Goal: Task Accomplishment & Management: Manage account settings

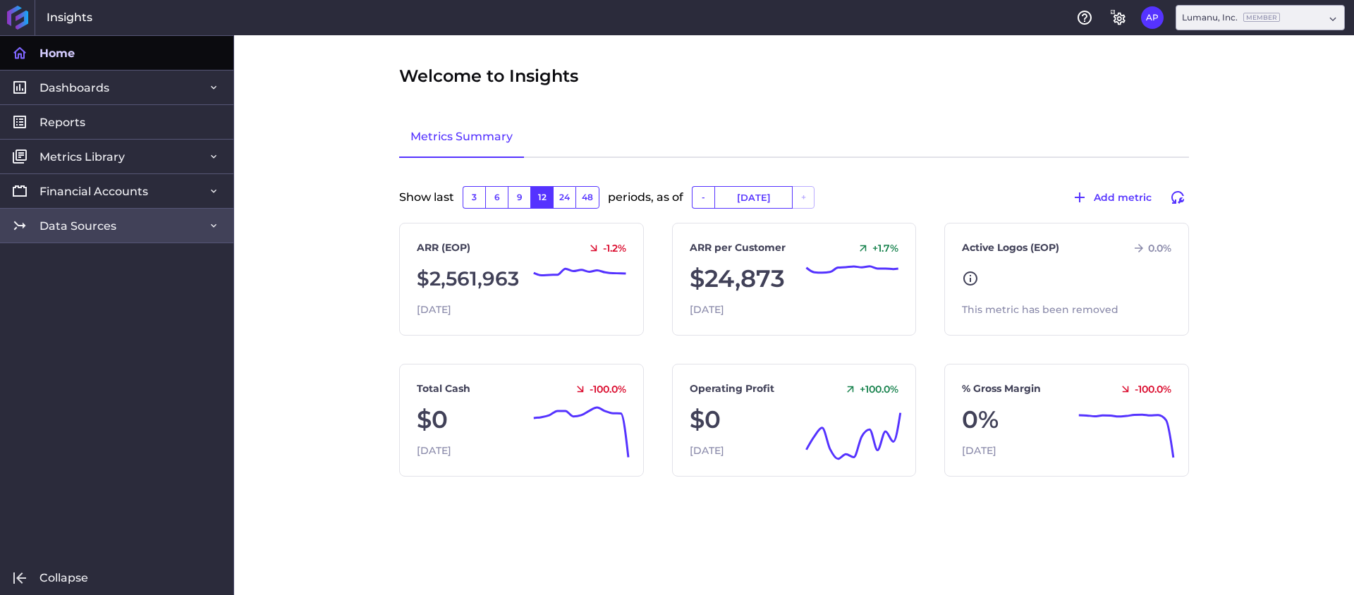
click at [171, 231] on link "Data Sources" at bounding box center [116, 225] width 233 height 35
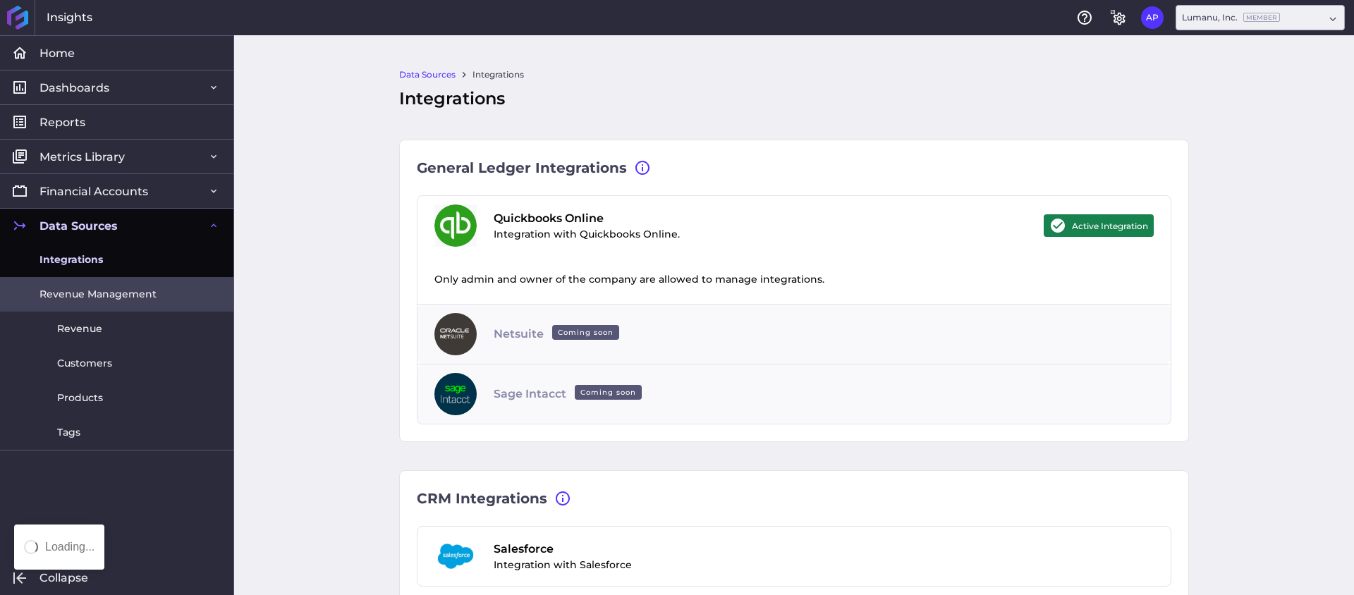
click at [126, 300] on span "Revenue Management" at bounding box center [97, 294] width 117 height 15
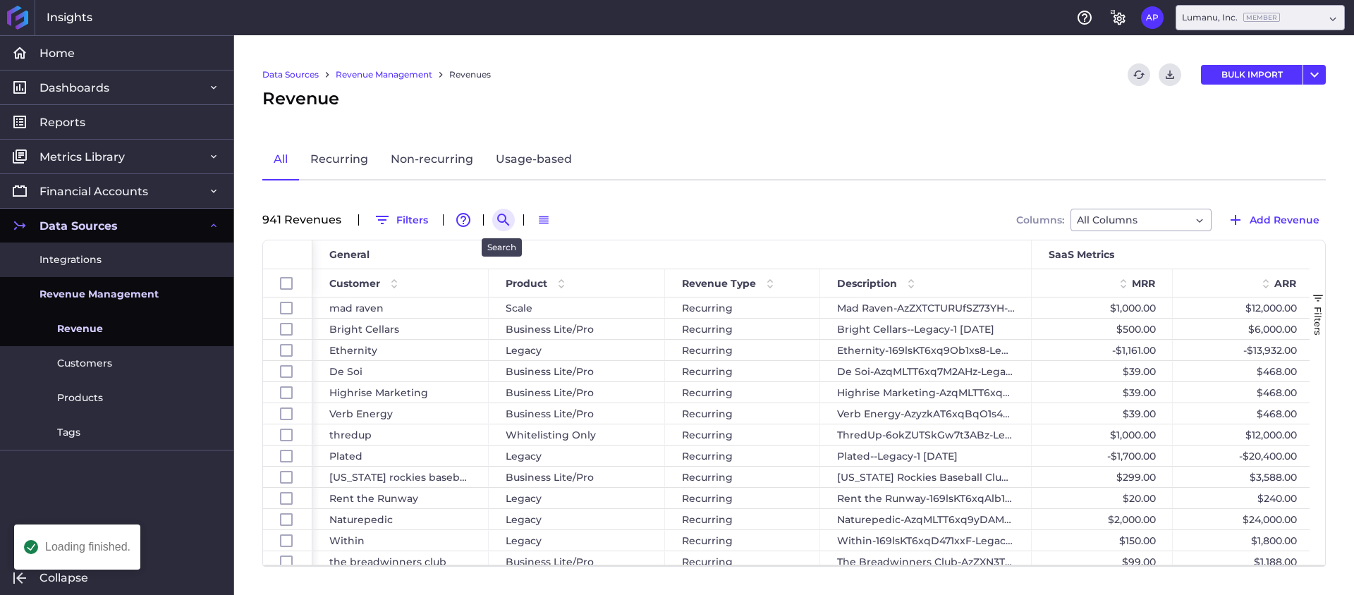
click at [497, 214] on icon "Search by" at bounding box center [503, 220] width 12 height 12
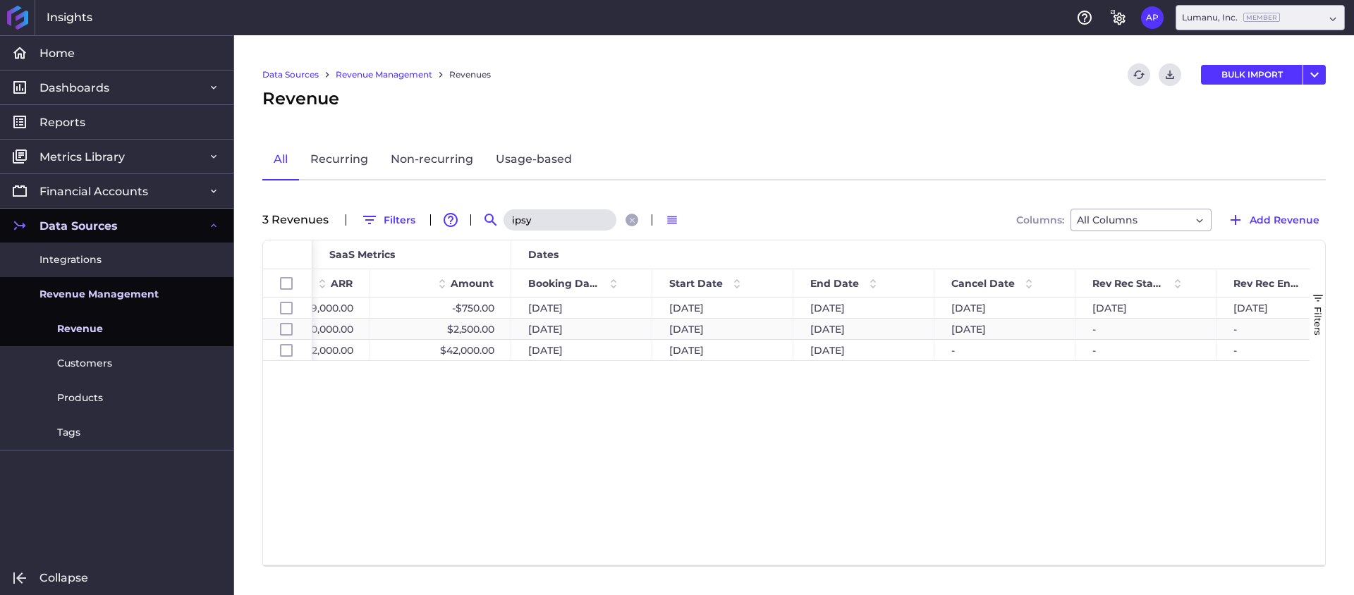
scroll to position [0, 1058]
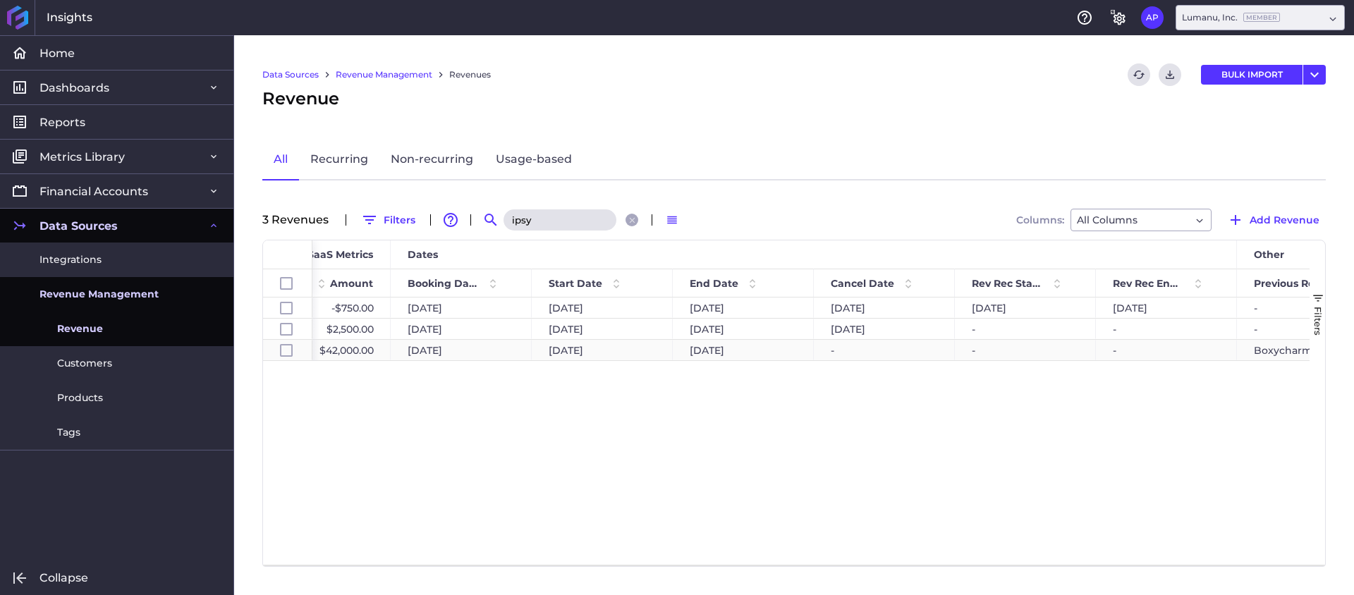
type input "ipsy"
click at [859, 346] on div "-" at bounding box center [884, 350] width 141 height 20
checkbox input "false"
checkbox input "true"
checkbox input "false"
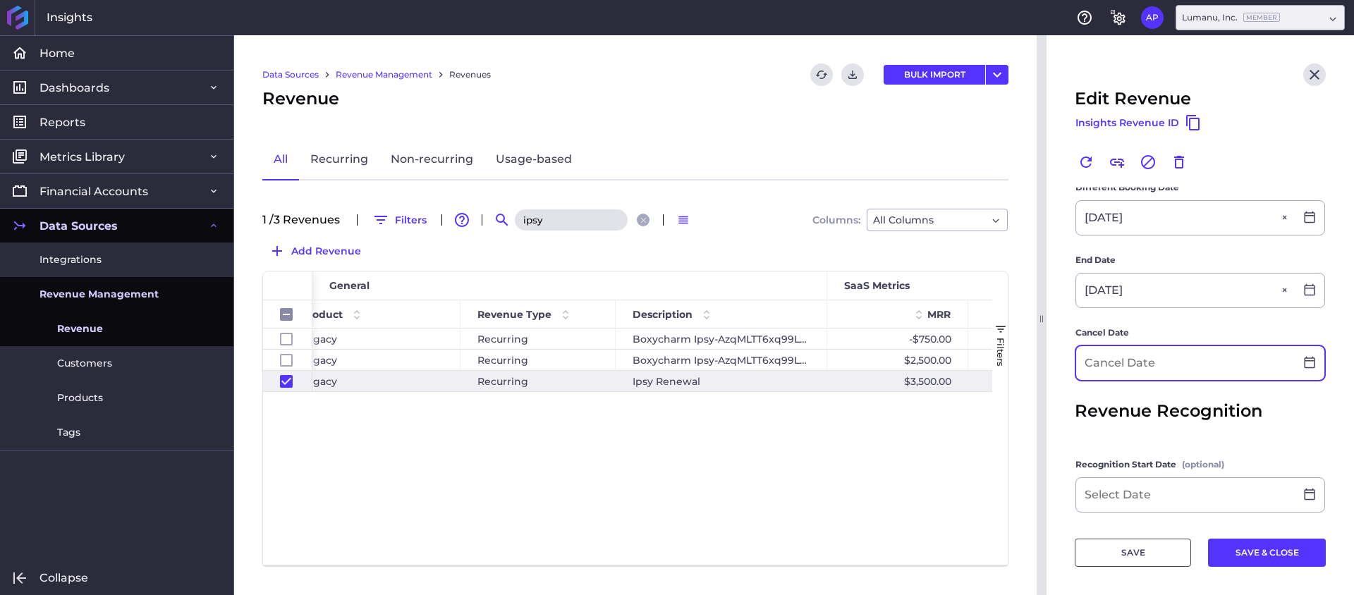
click at [1183, 367] on input at bounding box center [1185, 363] width 219 height 34
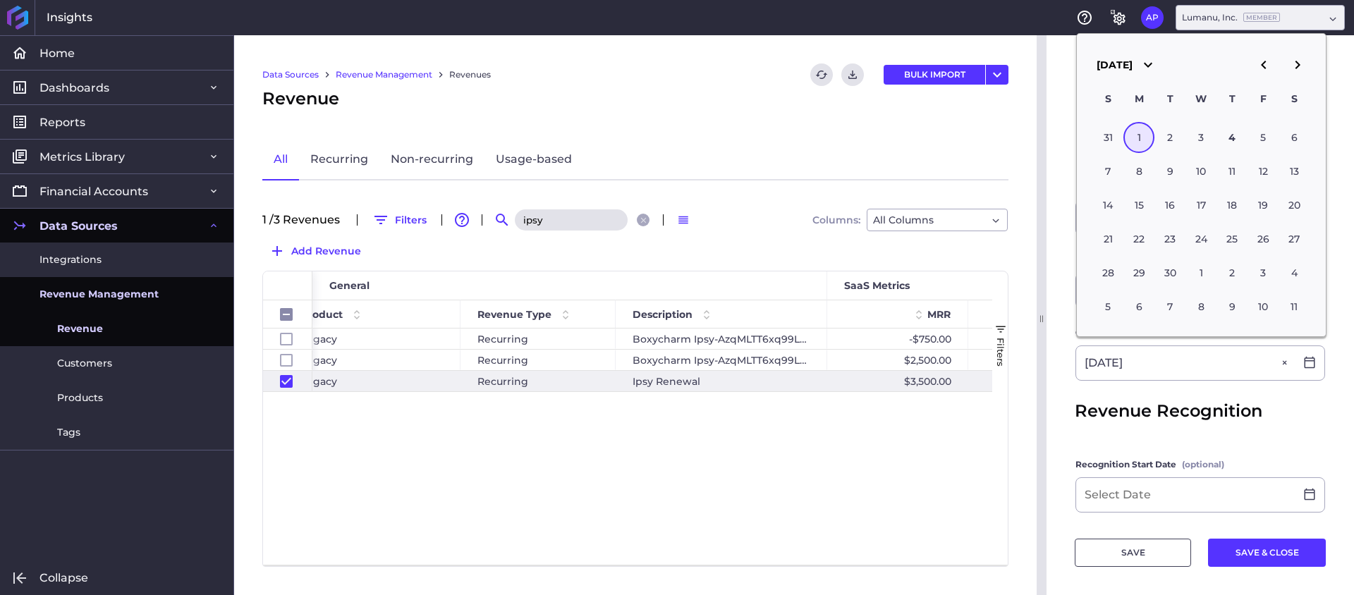
type input "[DATE]"
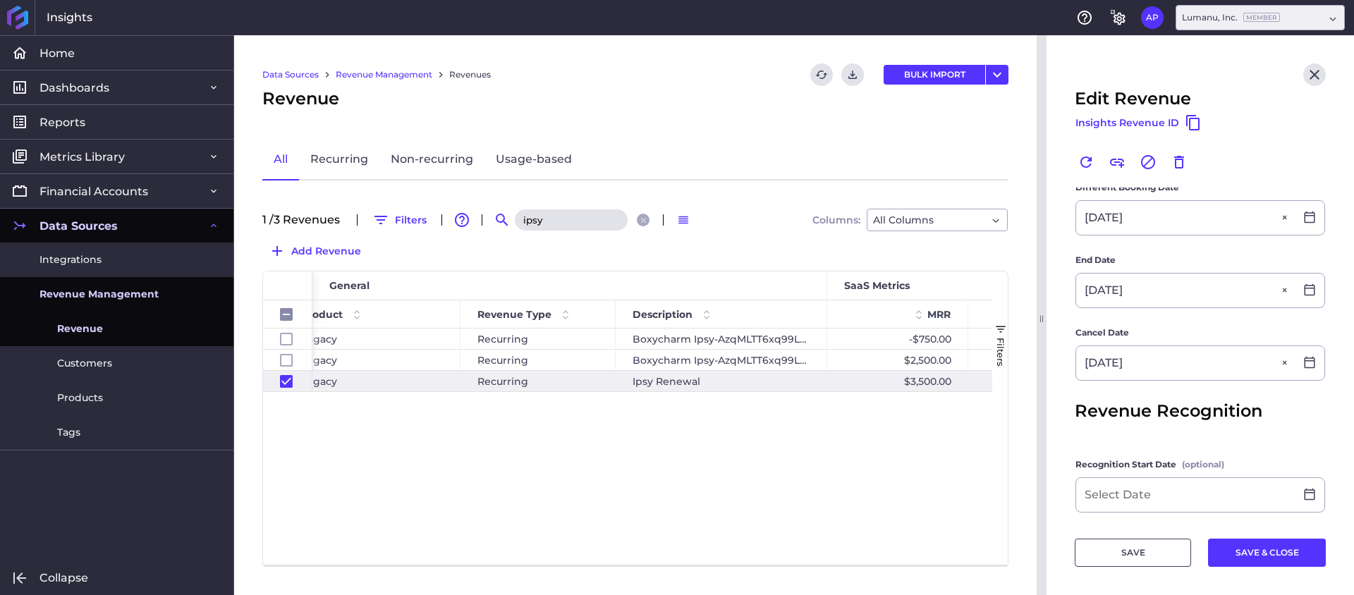
click at [1213, 429] on form "Previous Revenue Boxycharm Ipsy-AzqMLTT6xq99LAKO-Legacy-1 [DATE] Unlink this re…" at bounding box center [1200, 176] width 251 height 933
click at [1236, 561] on button "SAVE & CLOSE" at bounding box center [1267, 553] width 118 height 28
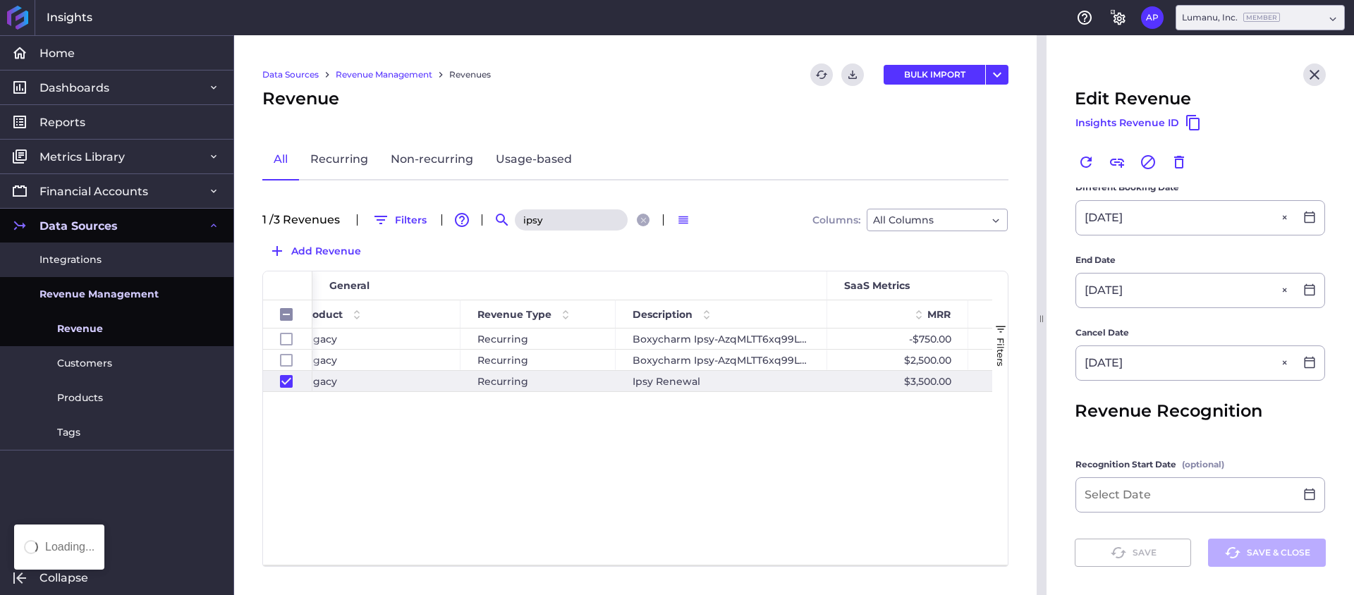
checkbox input "false"
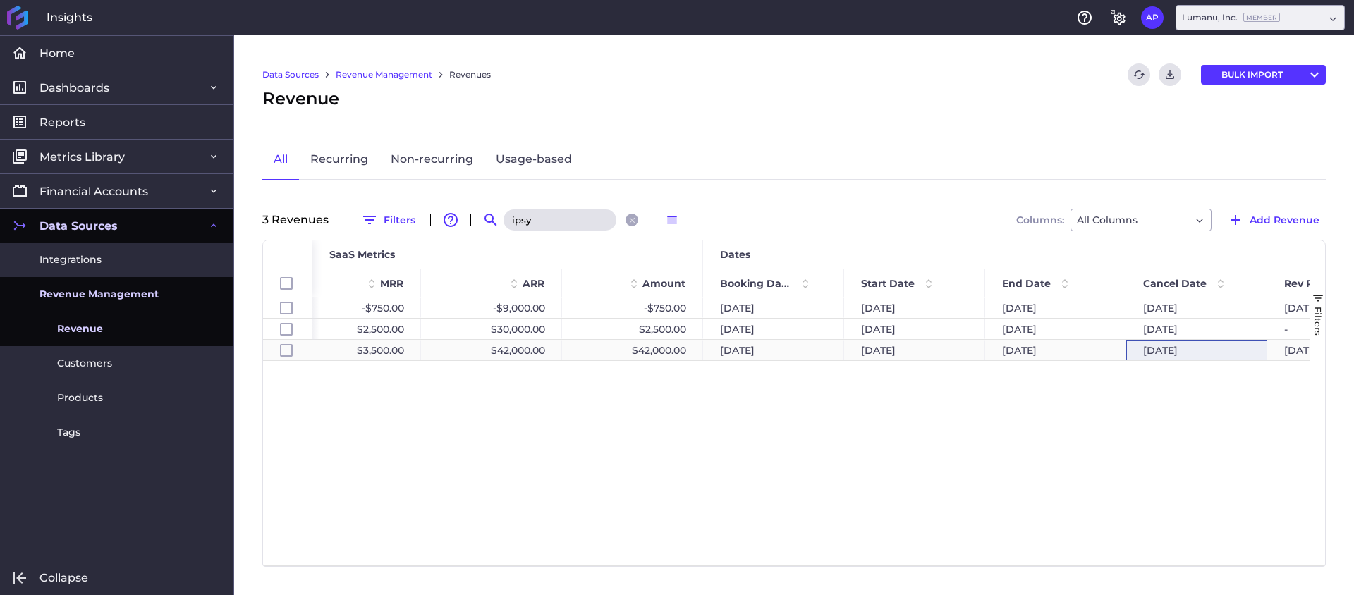
click at [1150, 352] on div "[DATE]" at bounding box center [1196, 350] width 141 height 20
checkbox input "false"
checkbox input "true"
checkbox input "false"
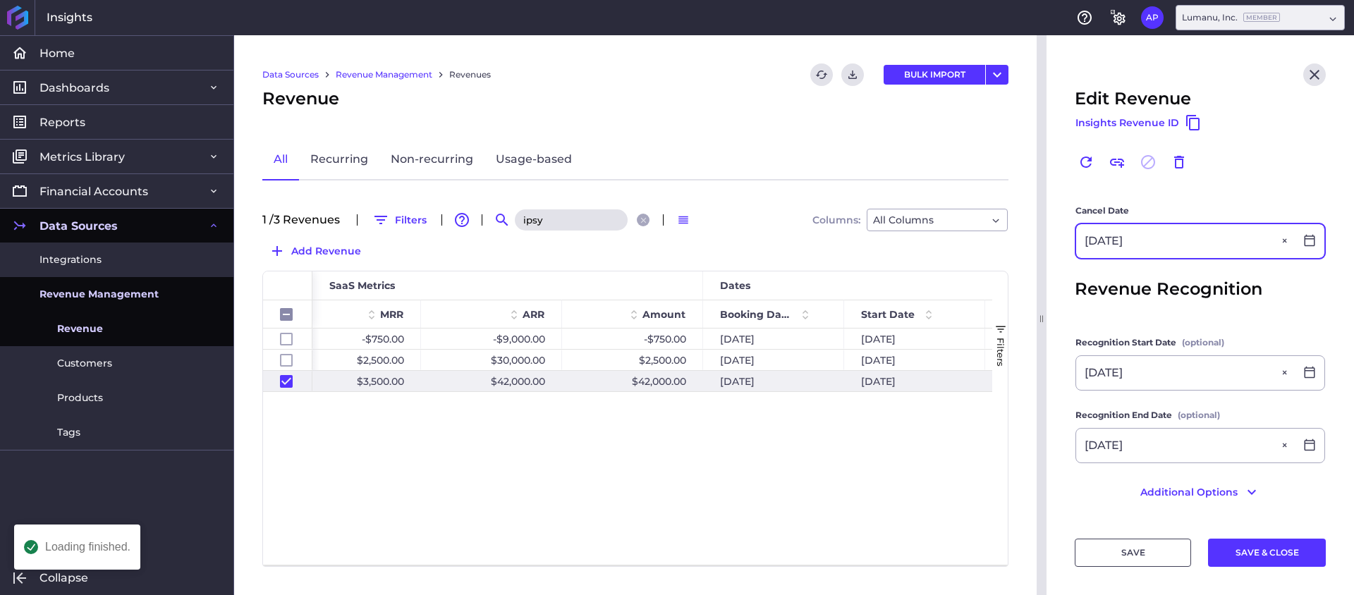
drag, startPoint x: 1180, startPoint y: 236, endPoint x: 1099, endPoint y: 238, distance: 80.4
click at [1099, 238] on input "[DATE]" at bounding box center [1185, 241] width 219 height 34
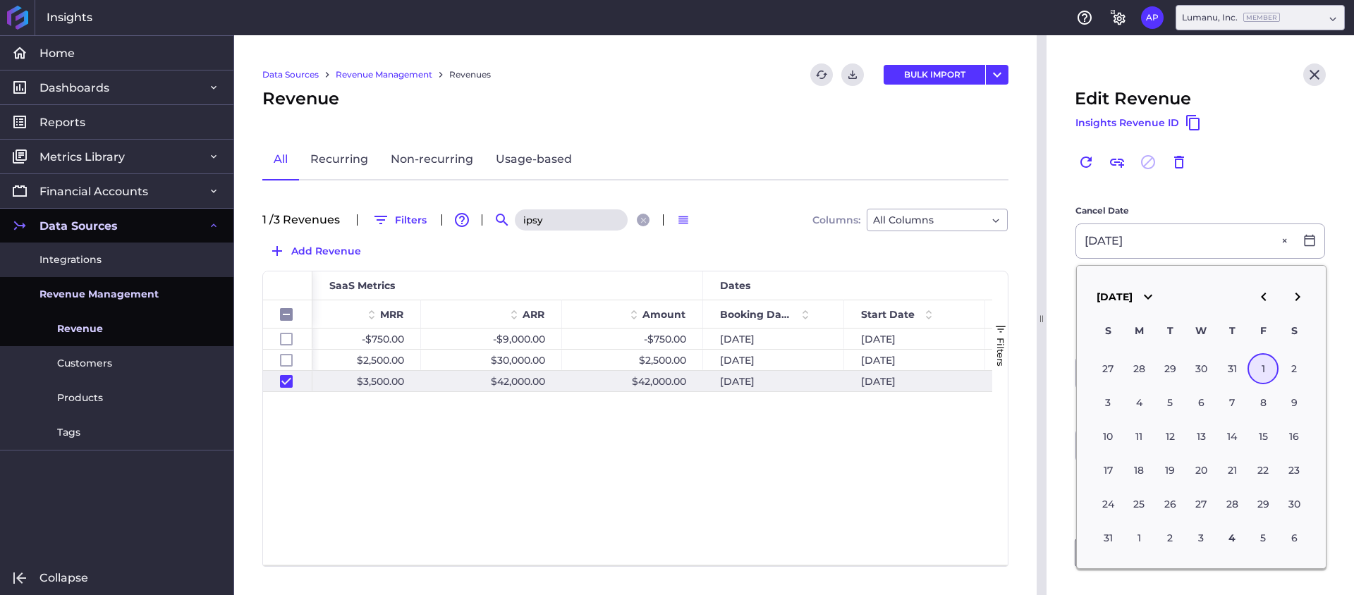
type input "[DATE]"
click at [1097, 183] on div "Renew Link Revenue This revenue has already been canceled Delete" at bounding box center [1200, 169] width 251 height 37
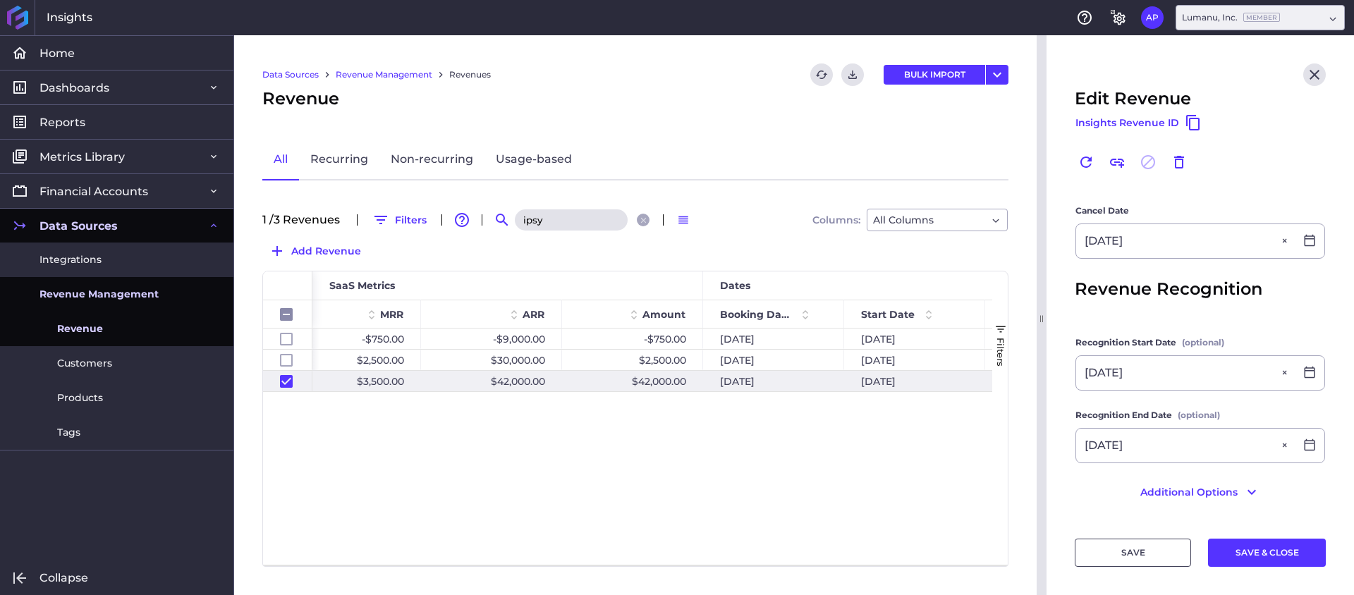
click at [1134, 554] on button "SAVE" at bounding box center [1133, 553] width 116 height 28
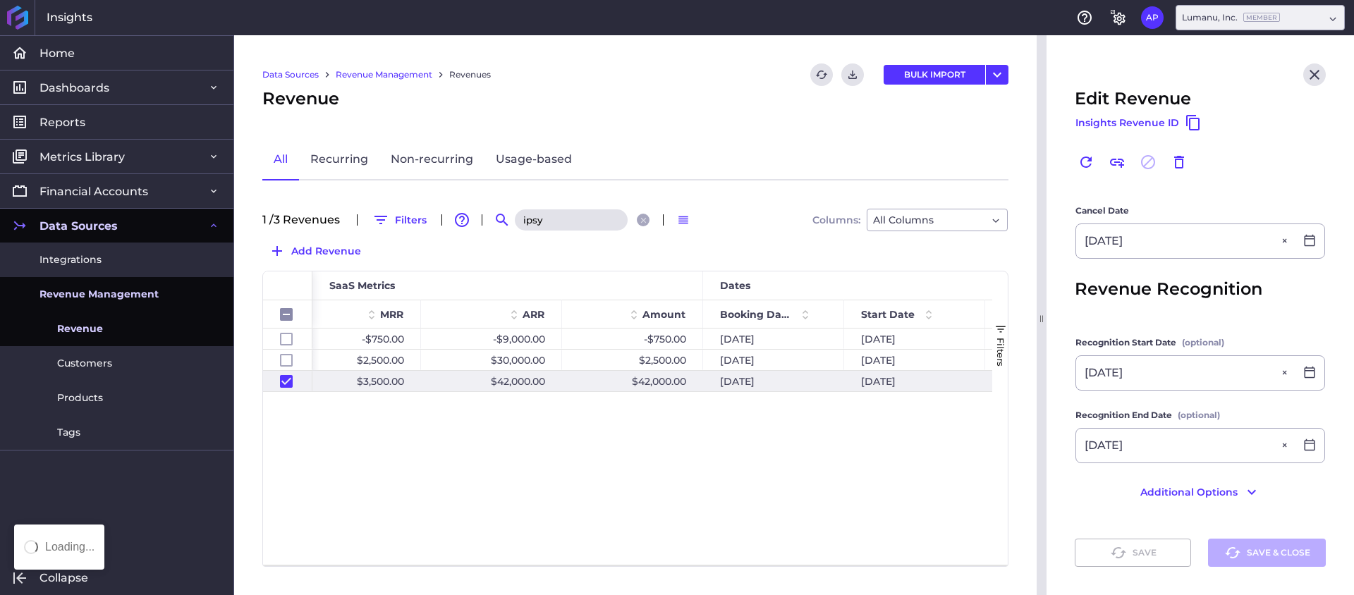
checkbox input "false"
checkbox input "true"
checkbox input "false"
type input "[DATE]"
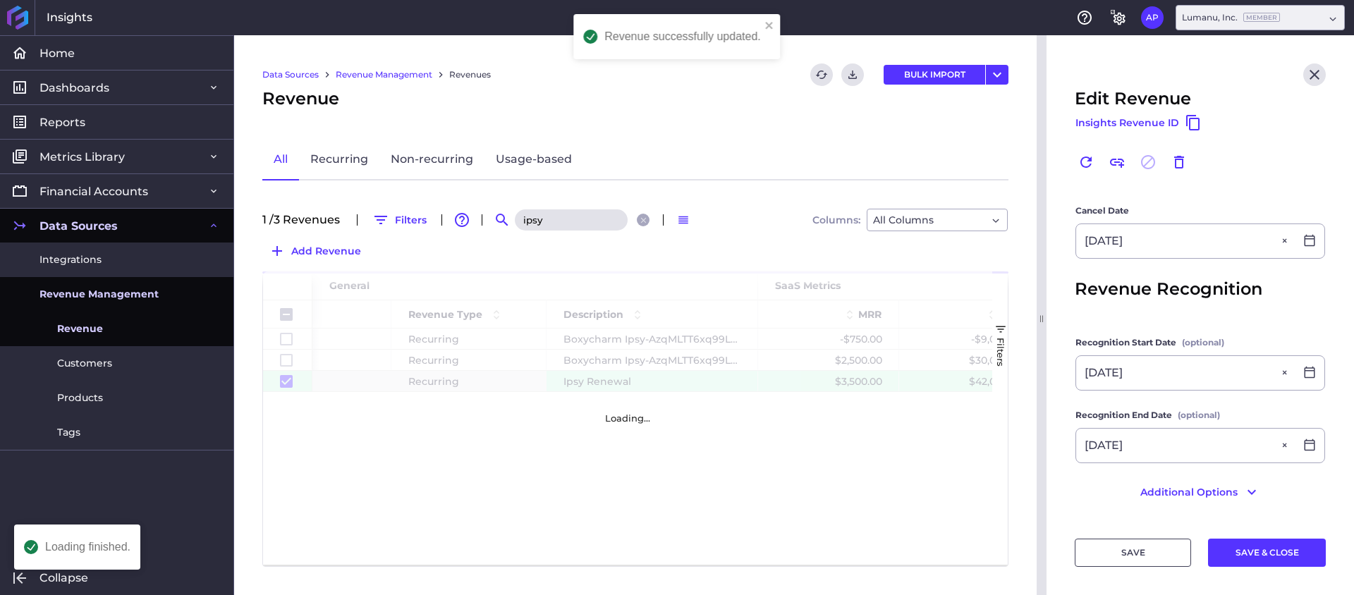
checkbox input "false"
checkbox input "true"
checkbox input "false"
type input "[DATE]"
